Goal: Task Accomplishment & Management: Manage account settings

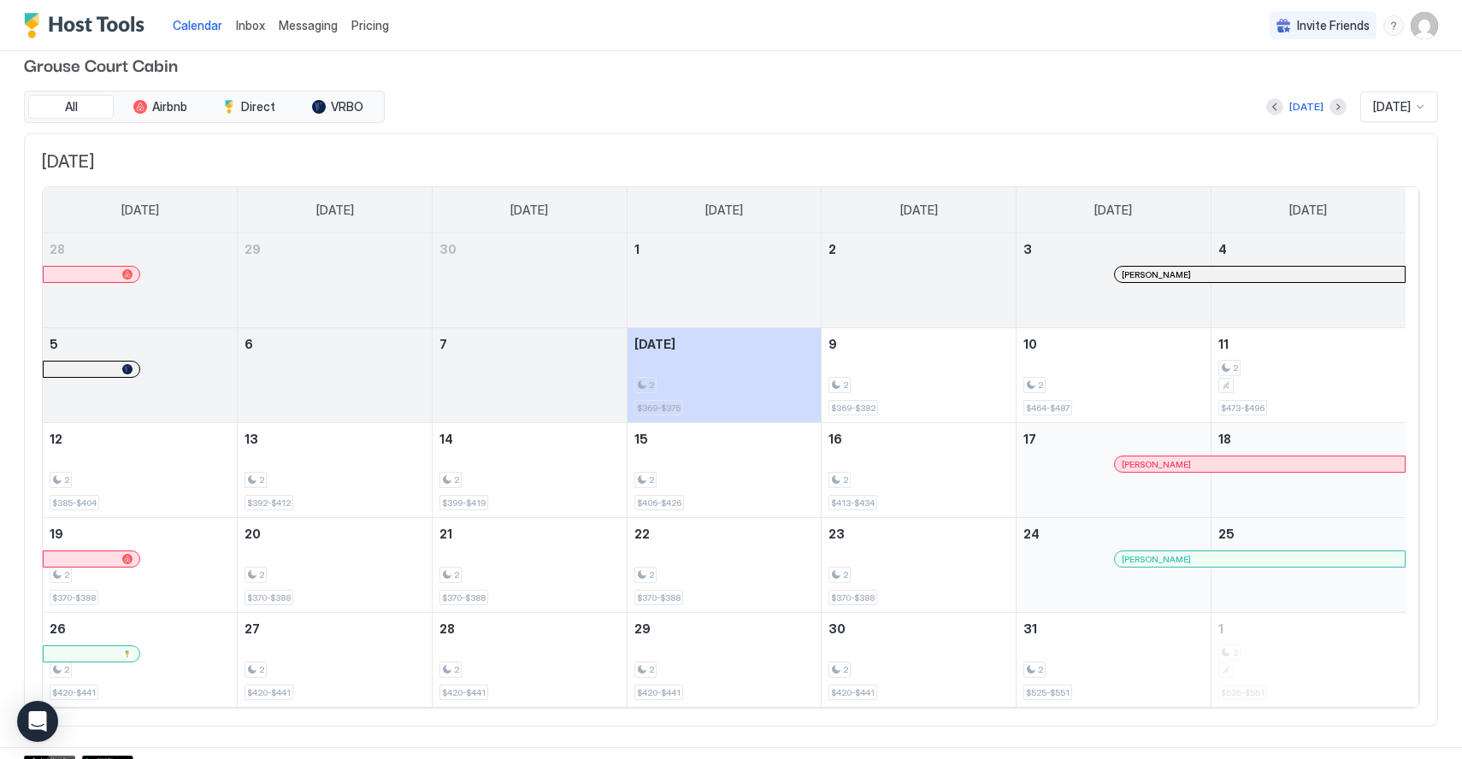
scroll to position [39, 0]
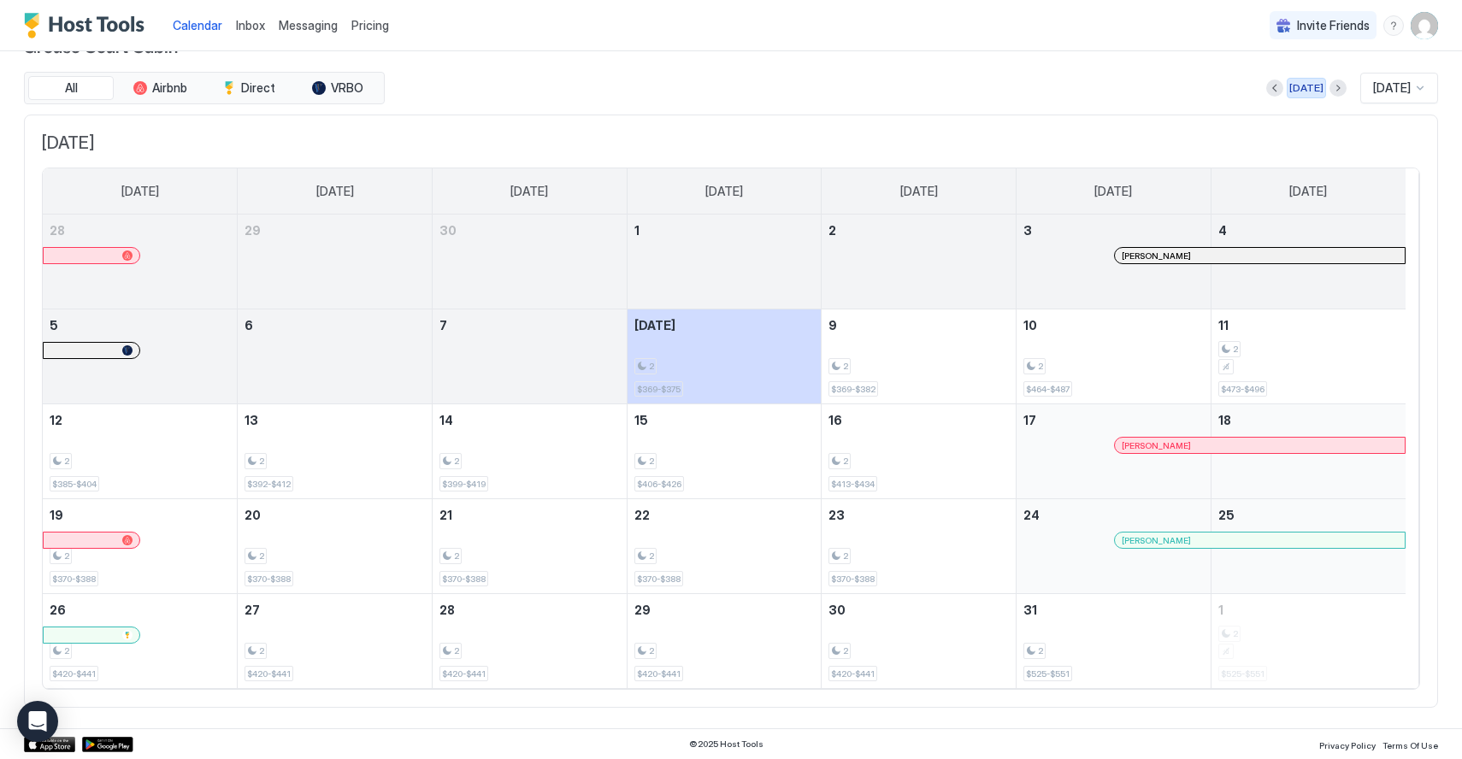
click at [1299, 87] on button "[DATE]" at bounding box center [1306, 88] width 39 height 21
click at [1329, 87] on button "Next month" at bounding box center [1337, 88] width 17 height 17
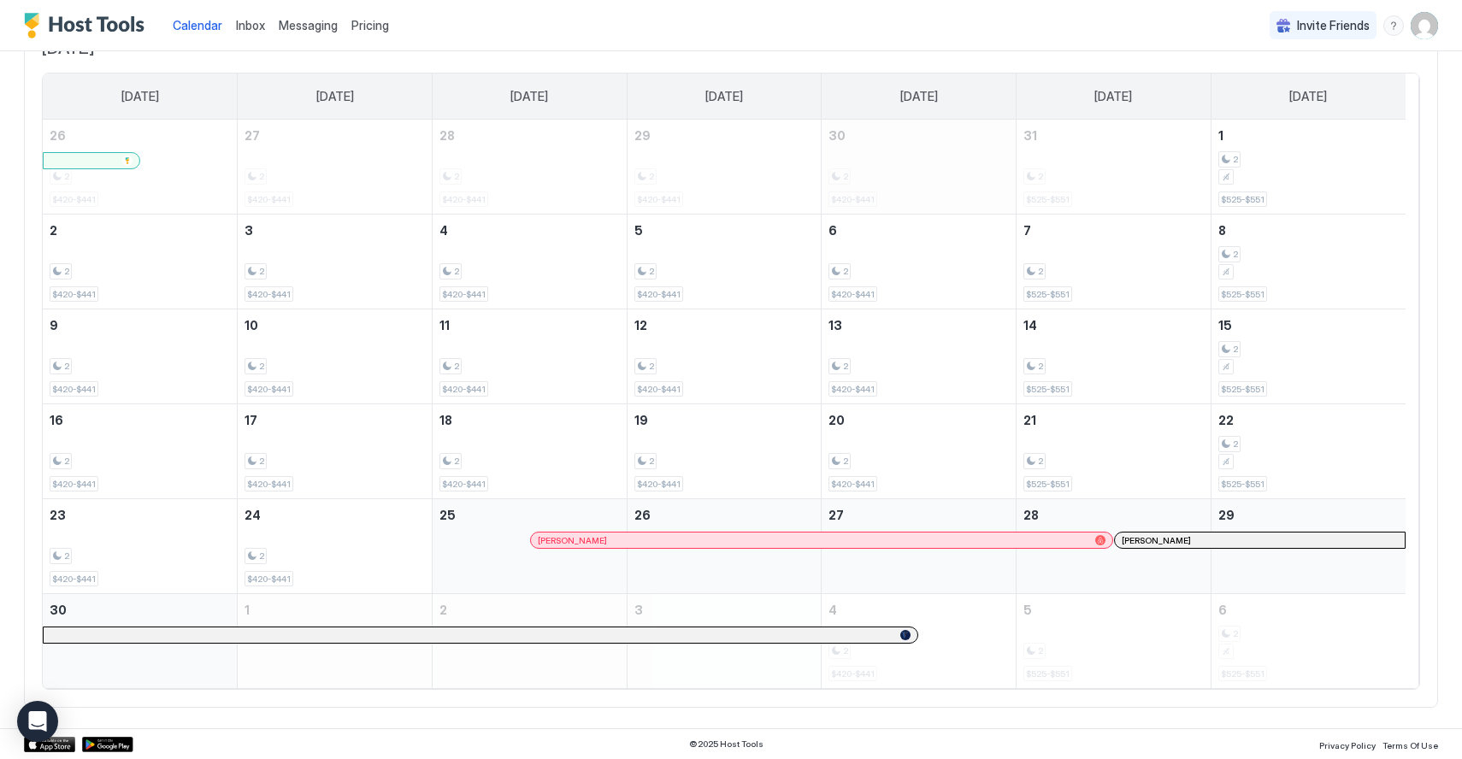
scroll to position [0, 0]
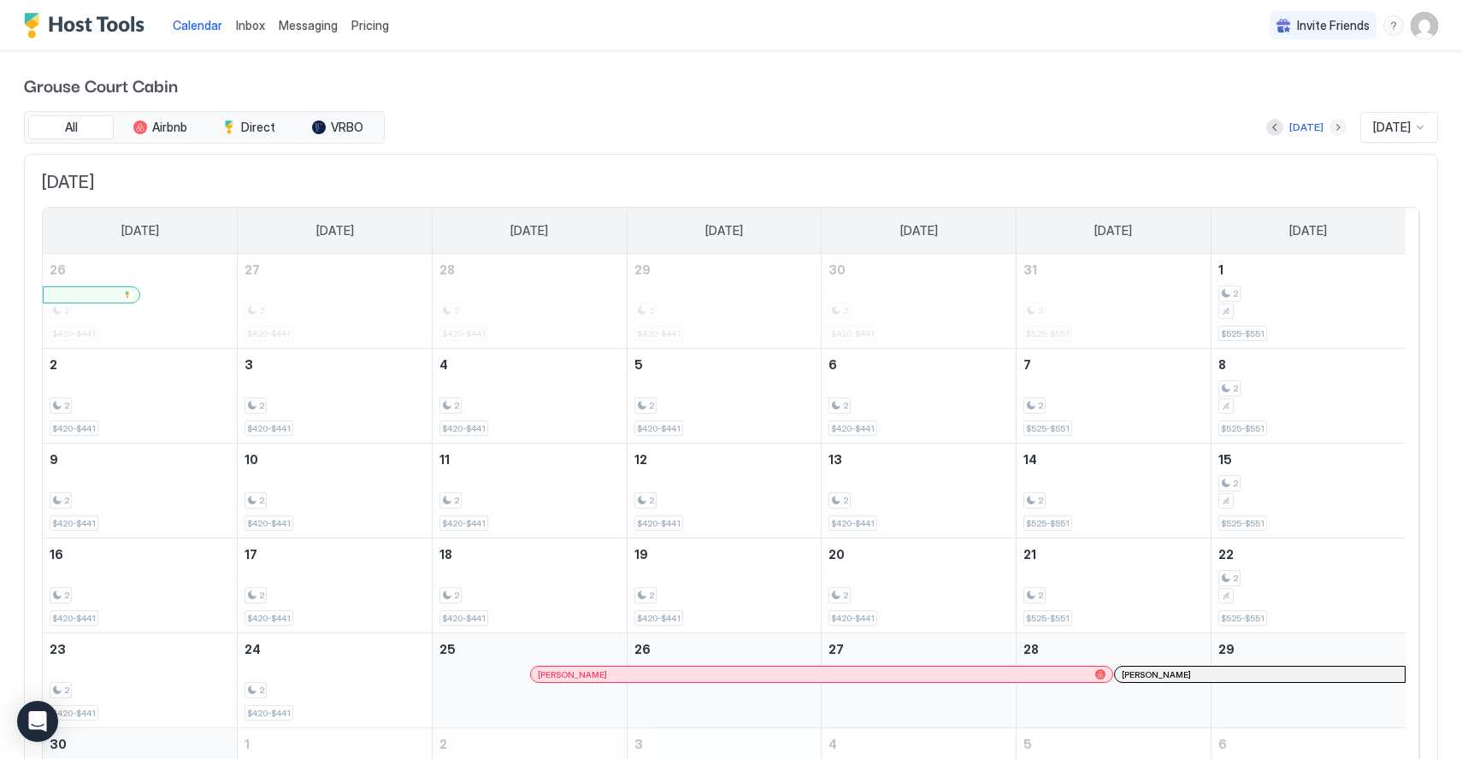
click at [1329, 127] on button "Next month" at bounding box center [1337, 127] width 17 height 17
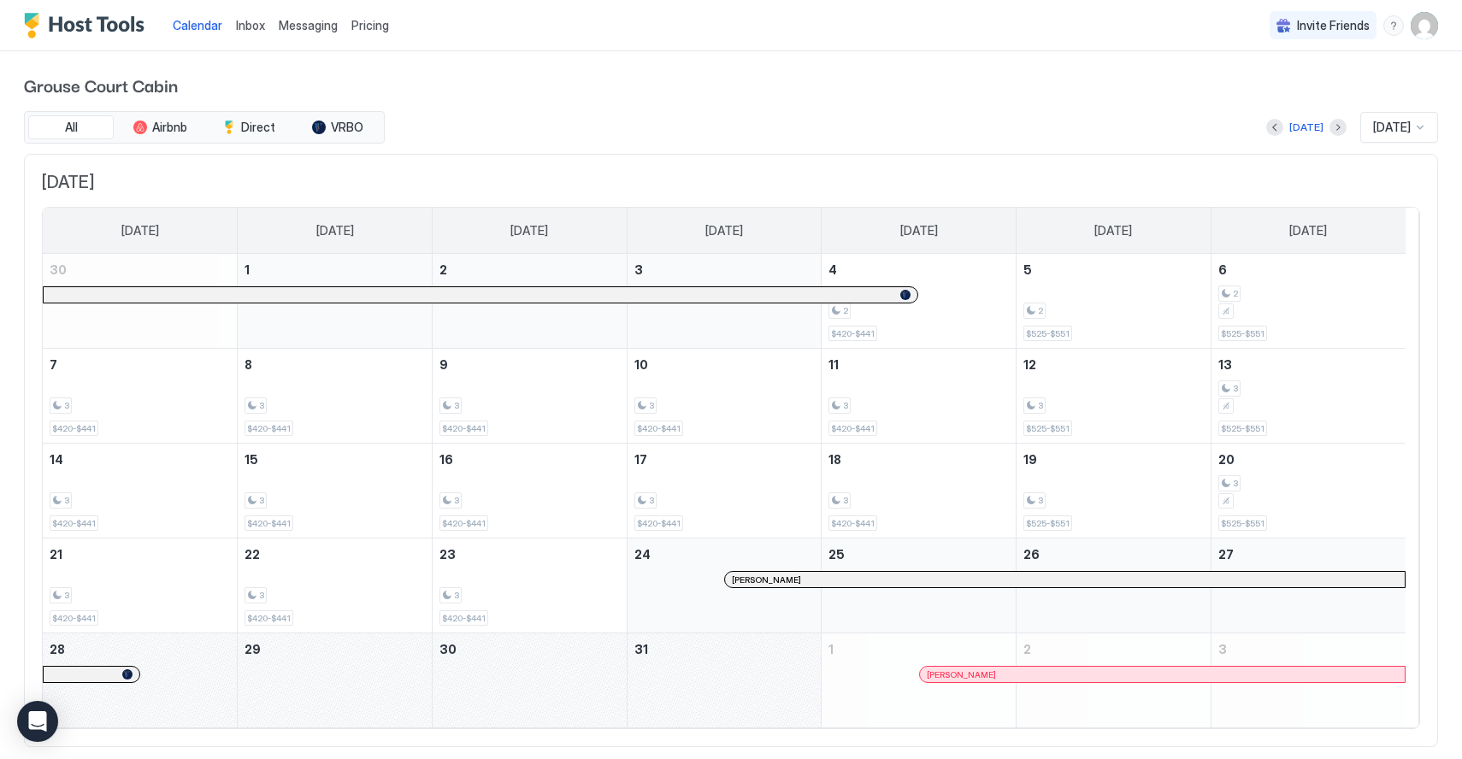
click at [1315, 137] on div "[DATE]" at bounding box center [1306, 127] width 80 height 21
click at [1329, 135] on div at bounding box center [1337, 127] width 17 height 17
click at [1329, 132] on button "Next month" at bounding box center [1337, 127] width 17 height 17
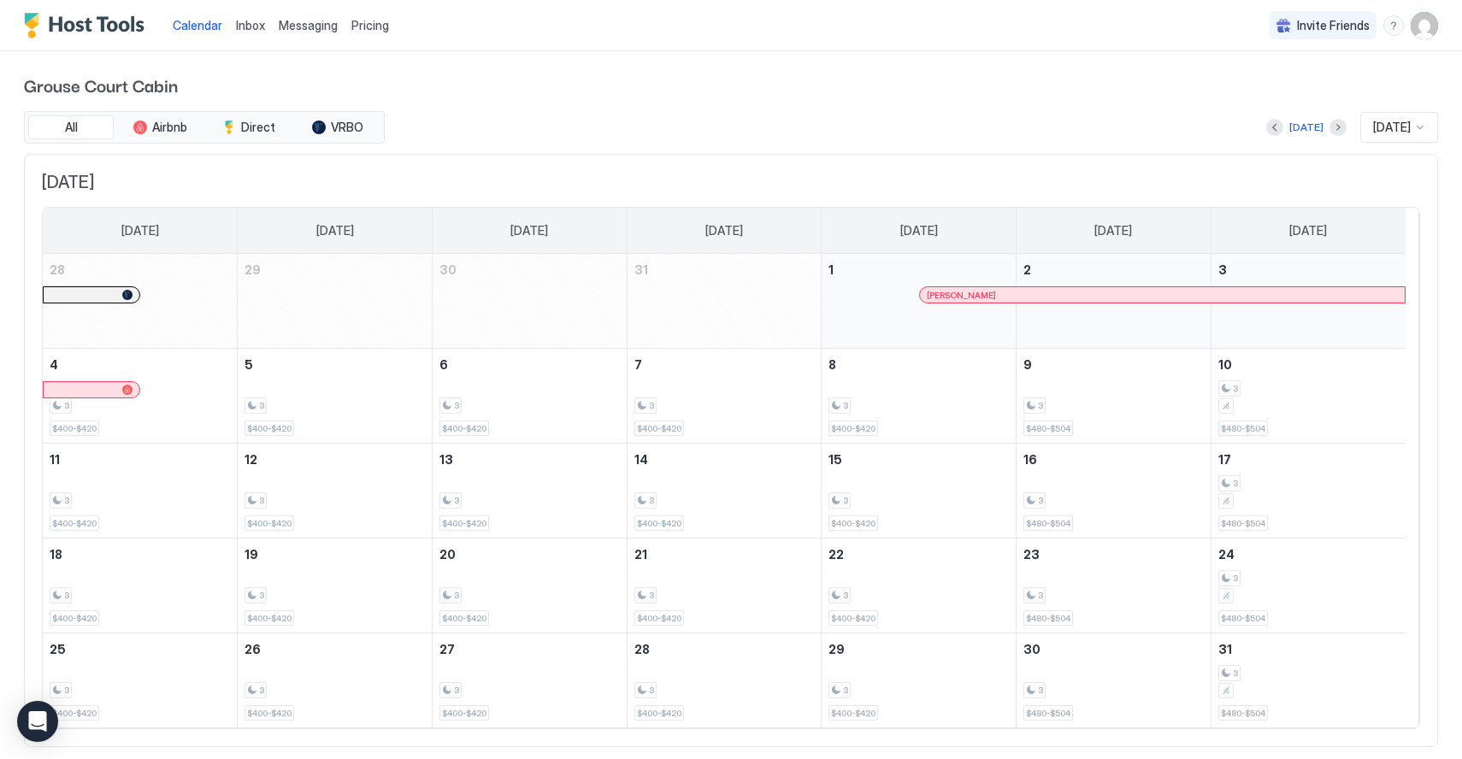
click at [1266, 130] on button "Previous month" at bounding box center [1274, 127] width 17 height 17
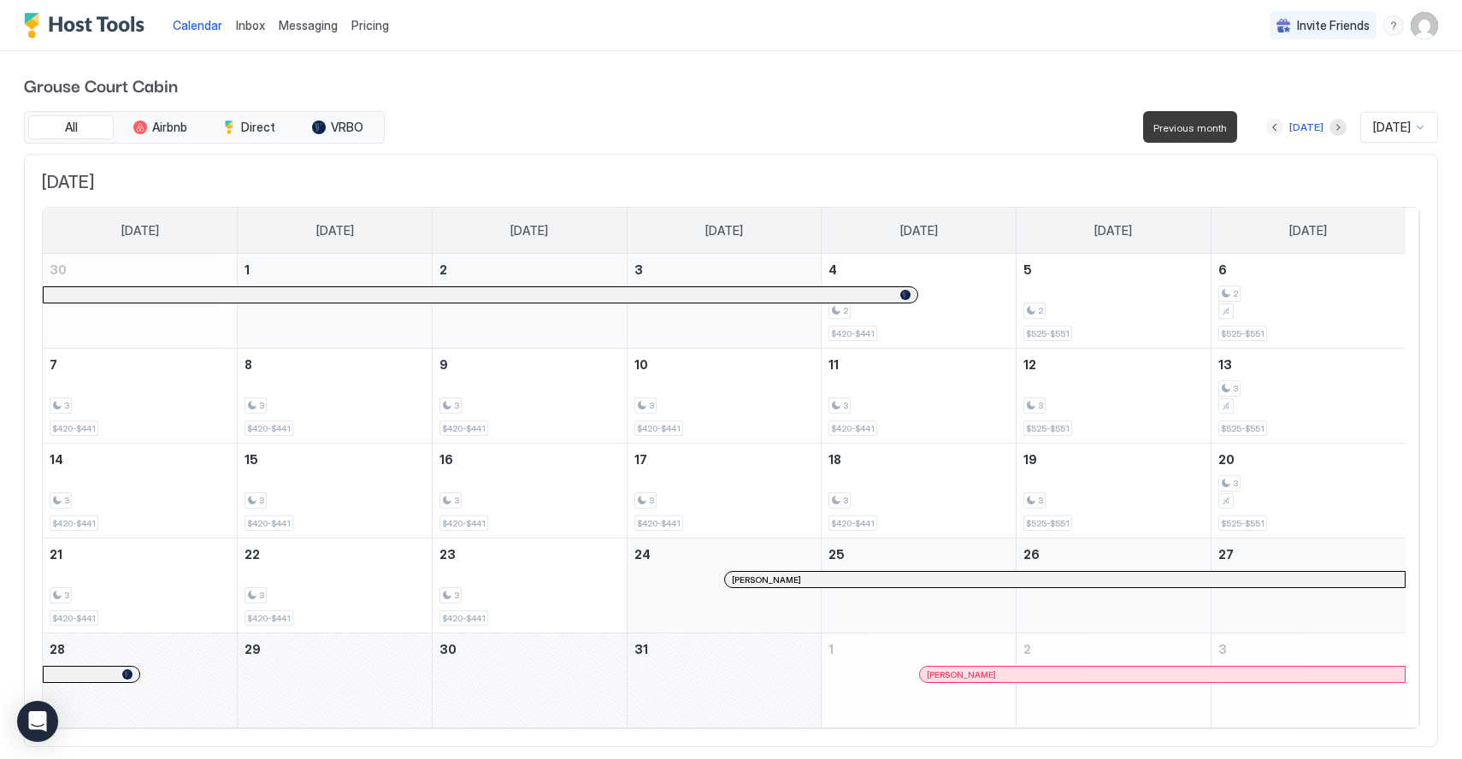
click at [1266, 130] on button "Previous month" at bounding box center [1274, 127] width 17 height 17
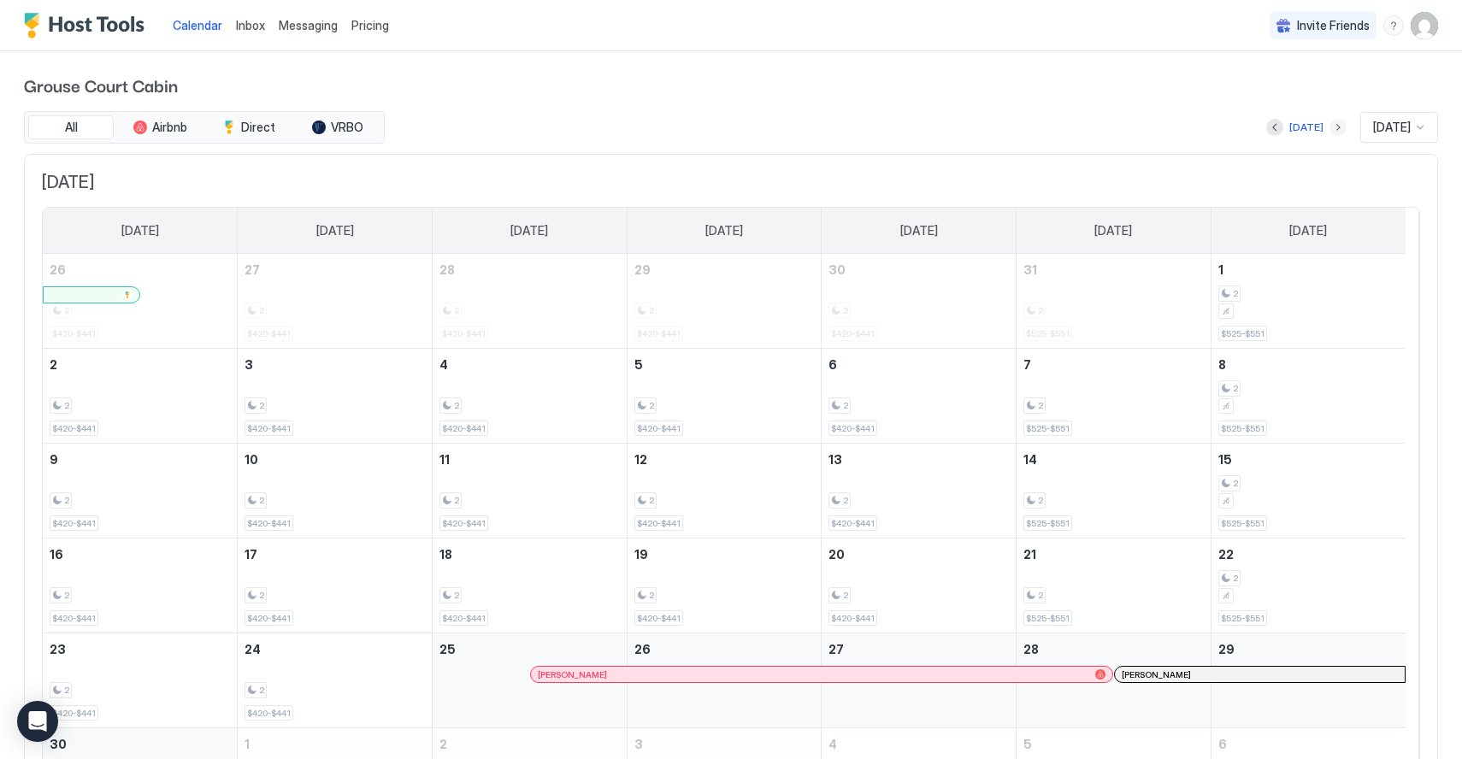
click at [1329, 127] on button "Next month" at bounding box center [1337, 127] width 17 height 17
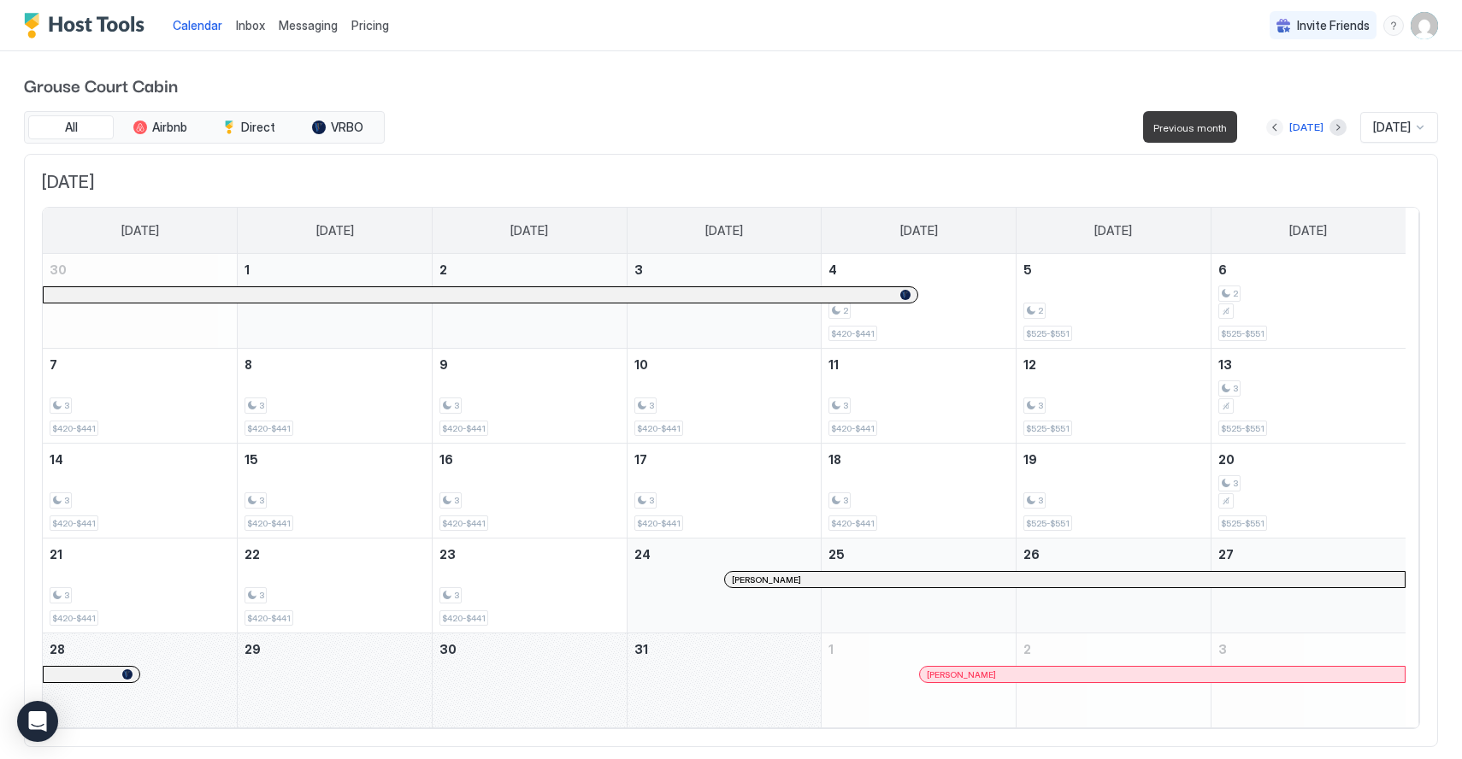
click at [1266, 129] on button "Previous month" at bounding box center [1274, 127] width 17 height 17
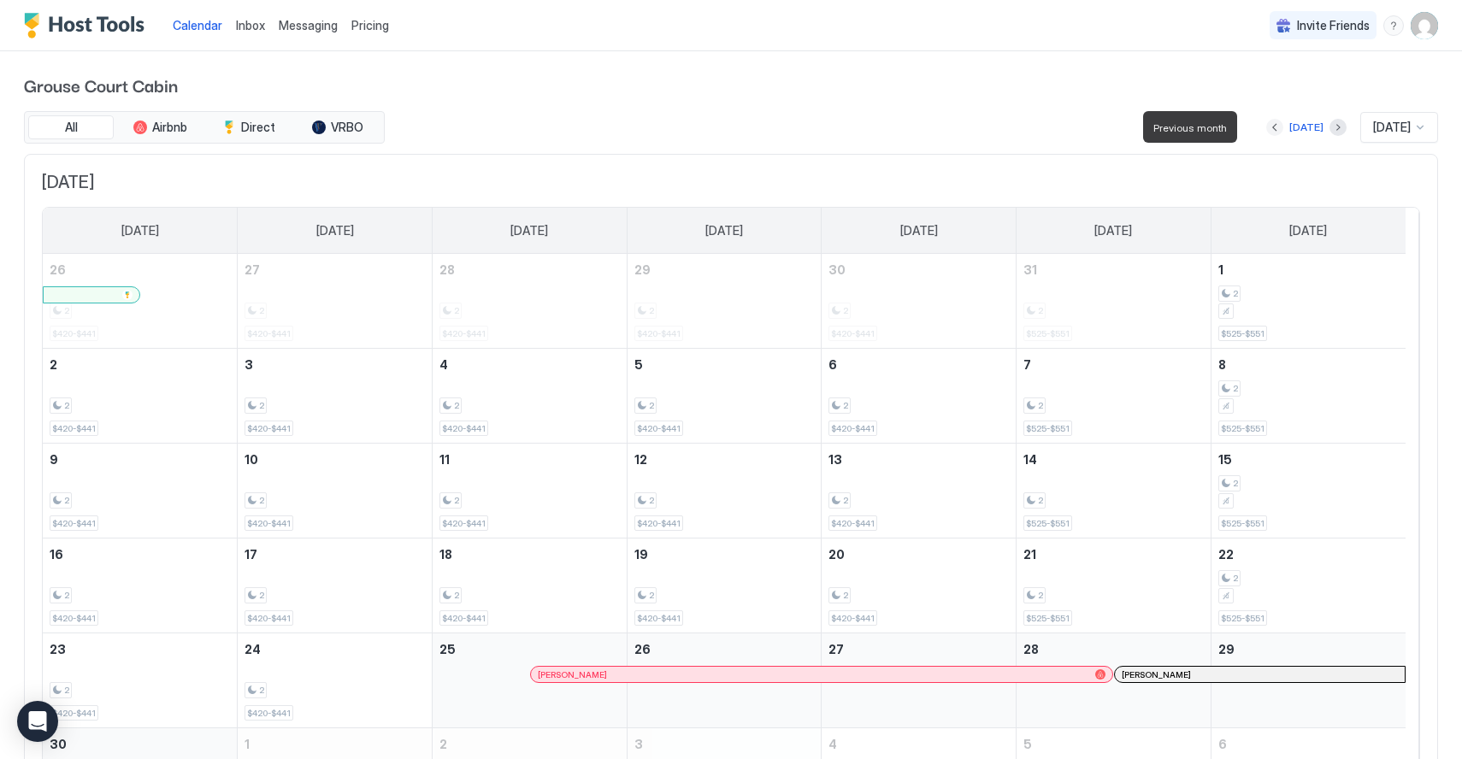
click at [1266, 129] on button "Previous month" at bounding box center [1274, 127] width 17 height 17
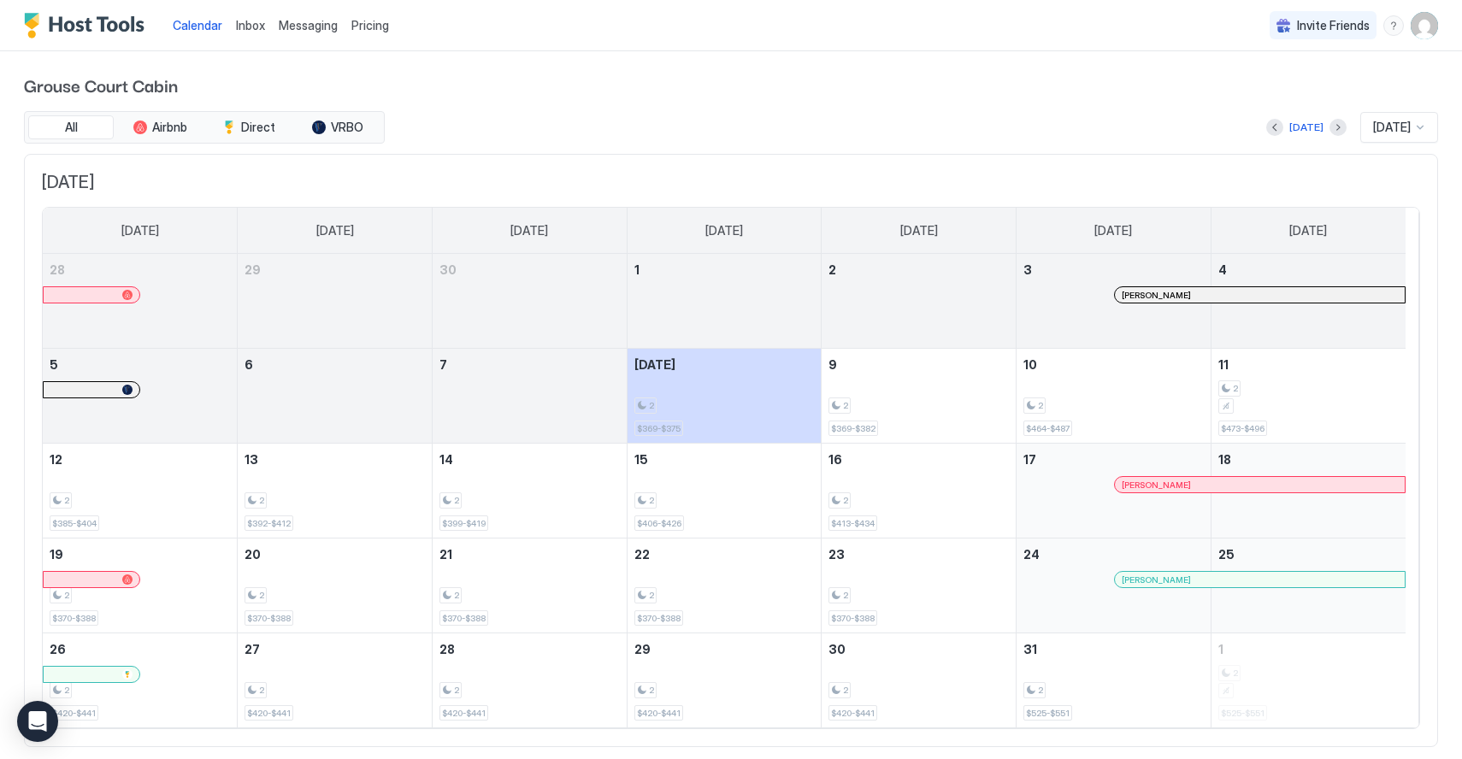
click at [672, 98] on div "Grouse Court Cabin All Airbnb Direct VRBO [DATE] [DATE] [DATE] [DATE] [DATE] [D…" at bounding box center [731, 409] width 1414 height 716
click at [1411, 20] on img "User profile" at bounding box center [1424, 25] width 27 height 27
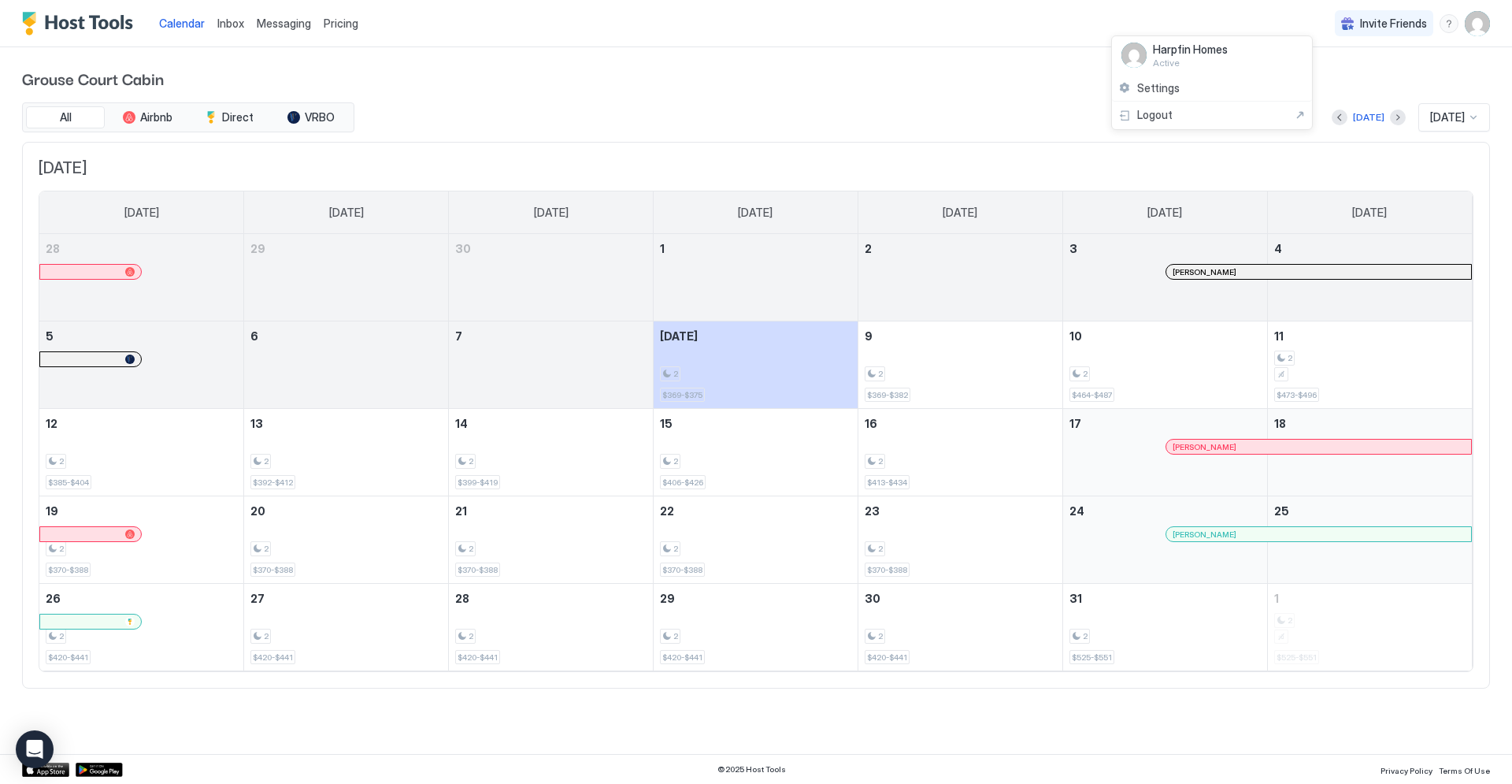
click at [1346, 26] on div at bounding box center [756, 392] width 1512 height 784
click at [1346, 27] on img "User profile" at bounding box center [1477, 23] width 25 height 25
click at [1339, 89] on span "Settings" at bounding box center [1336, 88] width 42 height 14
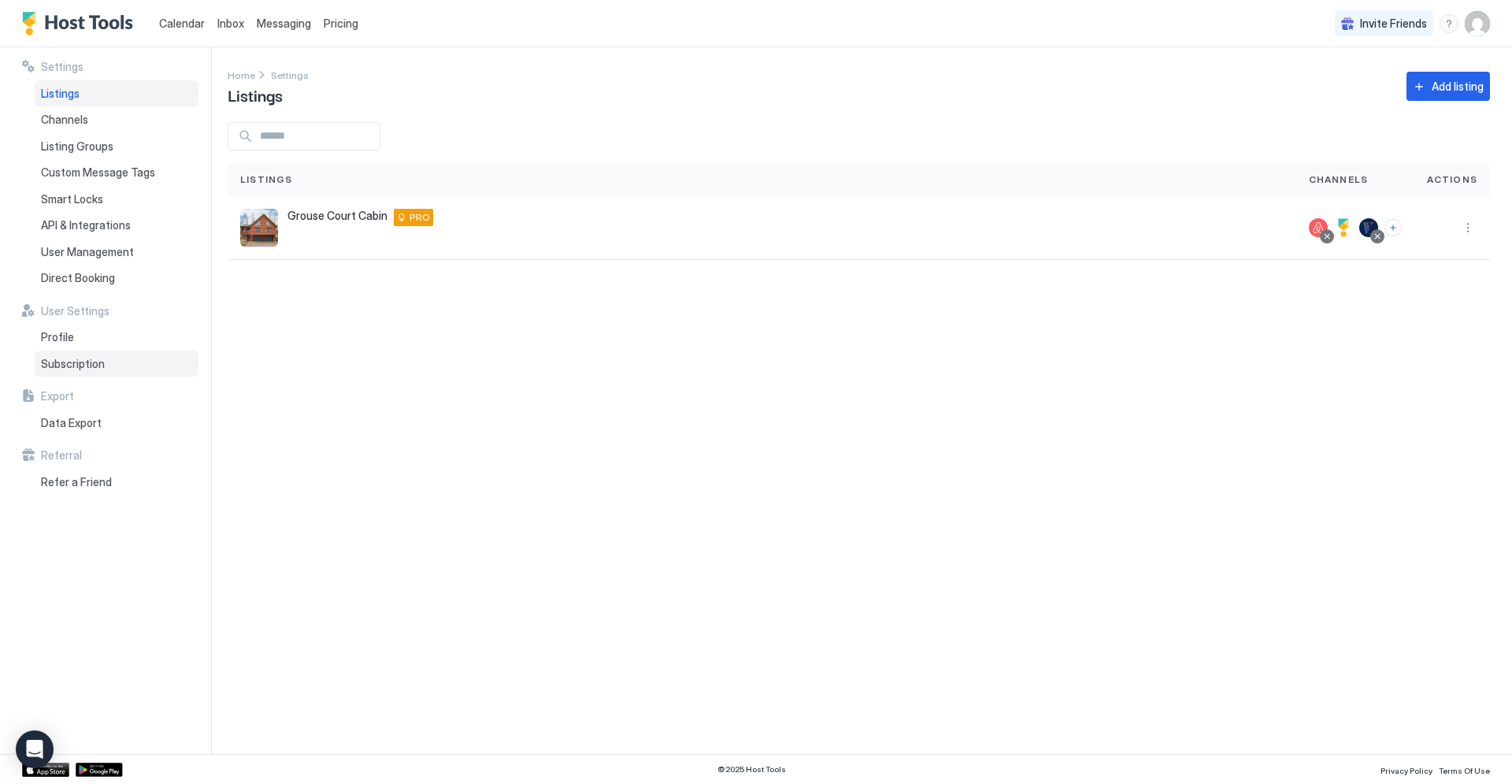
click at [111, 366] on div "Subscription" at bounding box center [117, 363] width 164 height 27
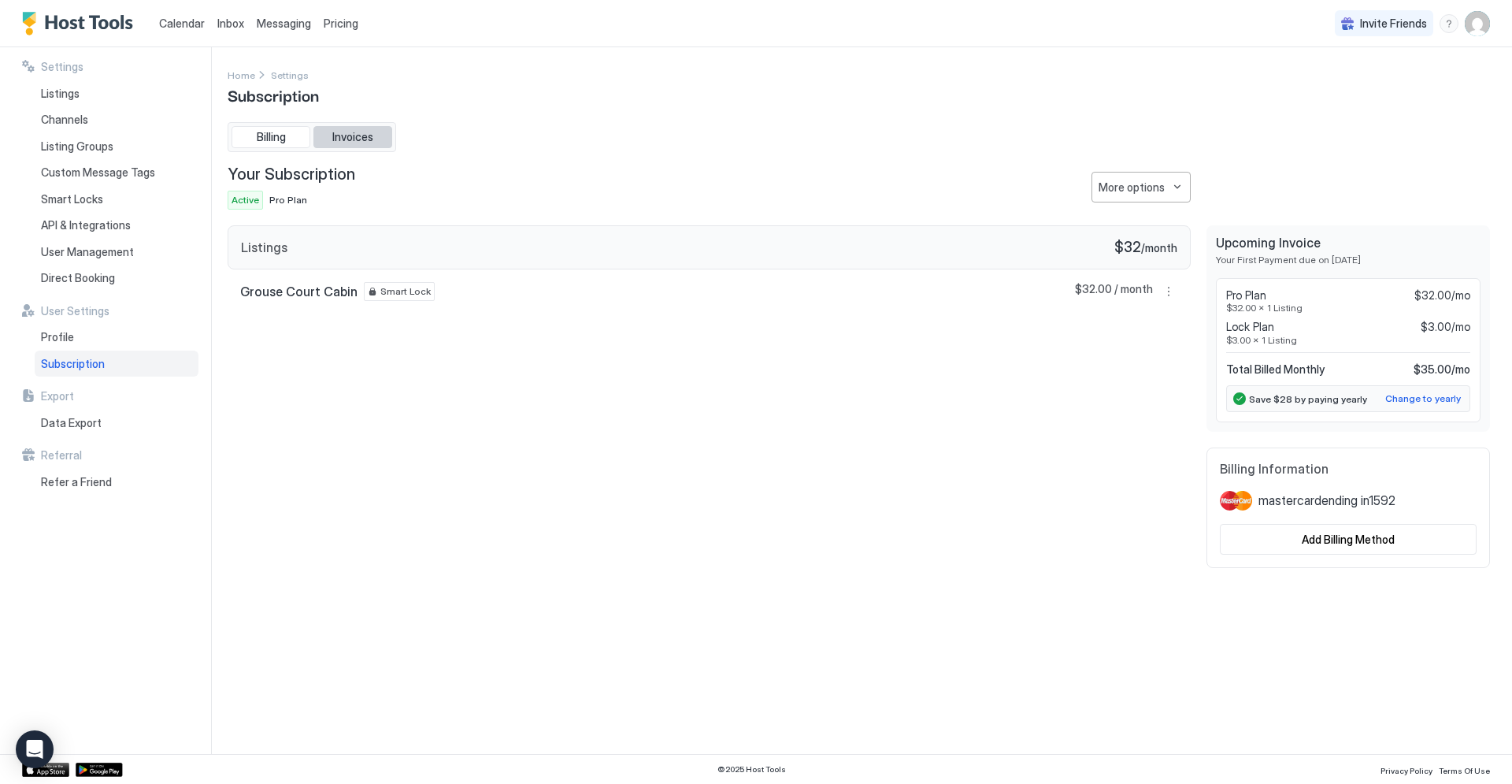
click at [361, 139] on span "Invoices" at bounding box center [353, 136] width 41 height 14
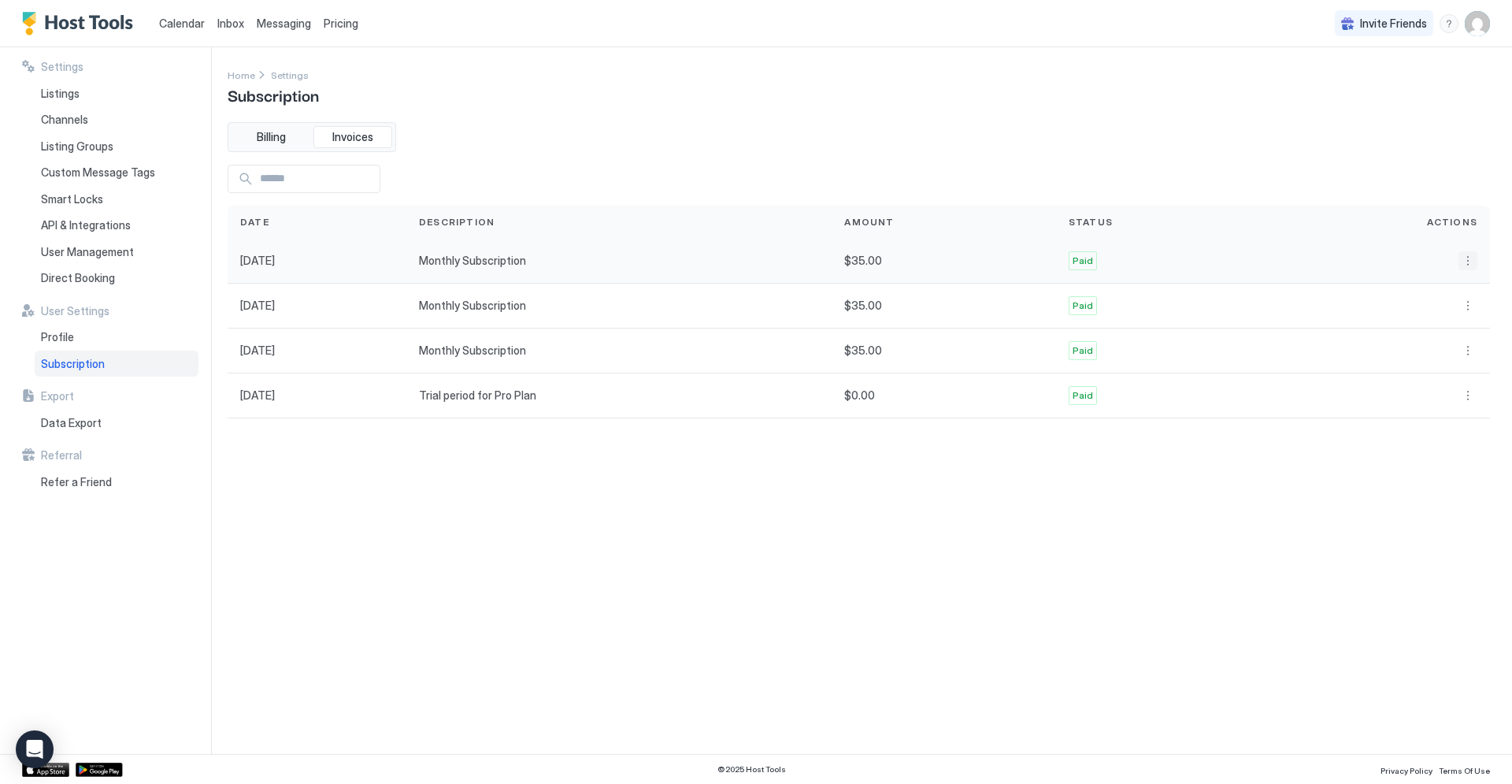
click at [1346, 259] on button "More options" at bounding box center [1468, 261] width 19 height 19
click at [1346, 307] on span "Download" at bounding box center [1451, 307] width 46 height 12
